Goal: Find specific page/section: Find specific page/section

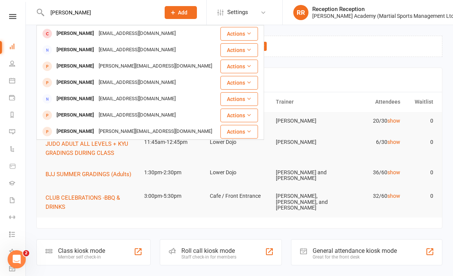
type input "[PERSON_NAME]"
click at [96, 30] on div "[PERSON_NAME]" at bounding box center [75, 33] width 42 height 11
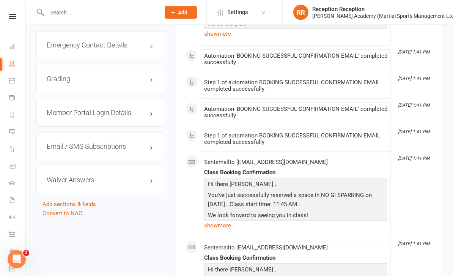
scroll to position [688, 0]
click at [141, 78] on div "Grading" at bounding box center [100, 79] width 128 height 28
click at [130, 83] on h3 "Grading" at bounding box center [100, 79] width 107 height 8
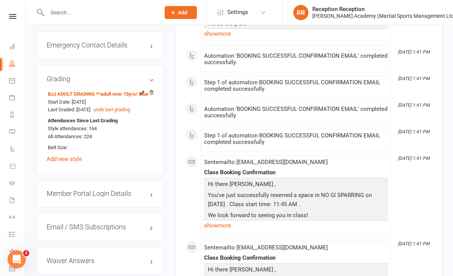
click at [106, 14] on input "text" at bounding box center [100, 12] width 110 height 11
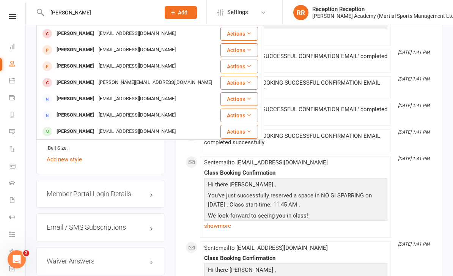
type input "[PERSON_NAME]"
click at [96, 129] on div "[PERSON_NAME]" at bounding box center [75, 131] width 42 height 11
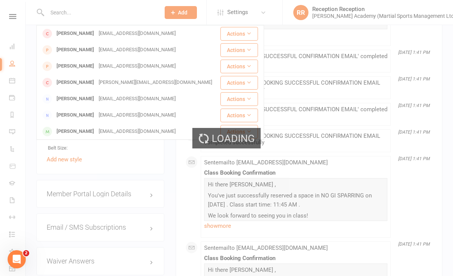
scroll to position [688, 0]
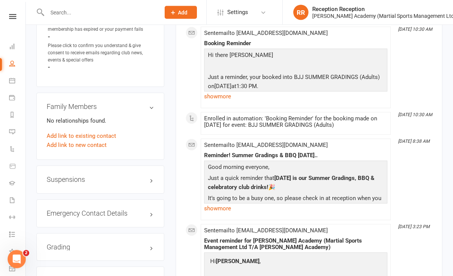
scroll to position [582, 0]
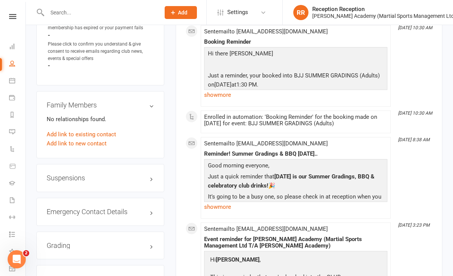
click at [130, 249] on h3 "Grading" at bounding box center [100, 245] width 107 height 8
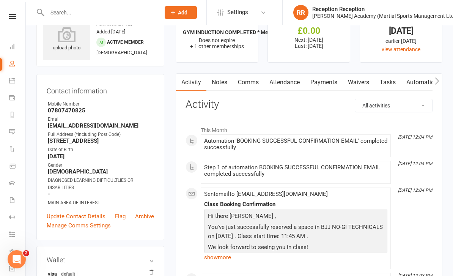
scroll to position [0, 0]
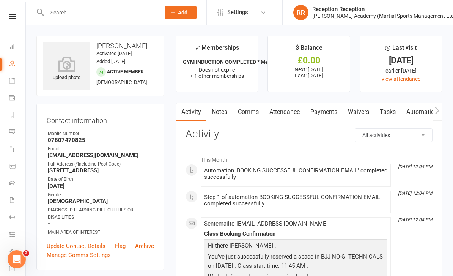
click at [114, 10] on input "text" at bounding box center [100, 12] width 110 height 11
type input "Z"
